Goal: Navigation & Orientation: Find specific page/section

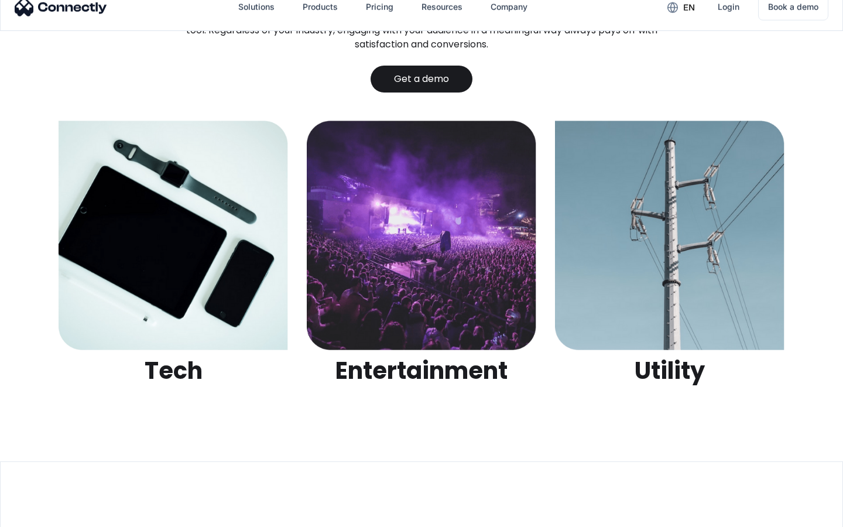
scroll to position [3694, 0]
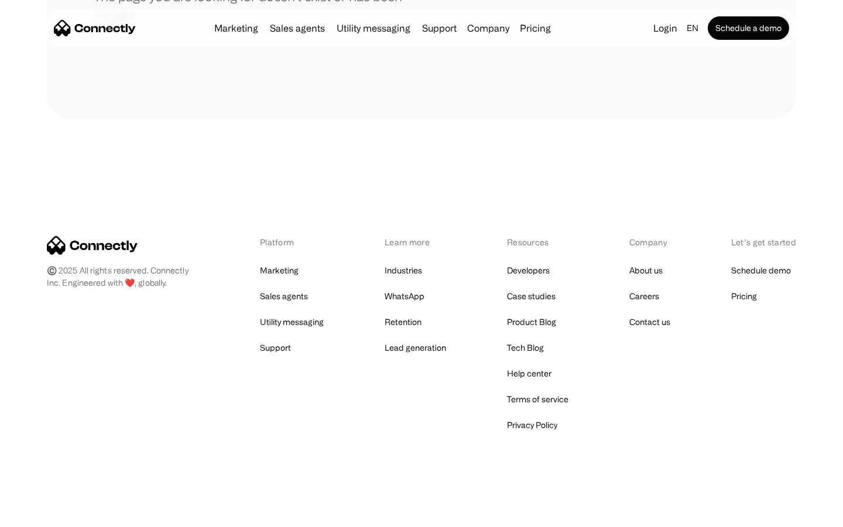
scroll to position [214, 0]
